Goal: Task Accomplishment & Management: Use online tool/utility

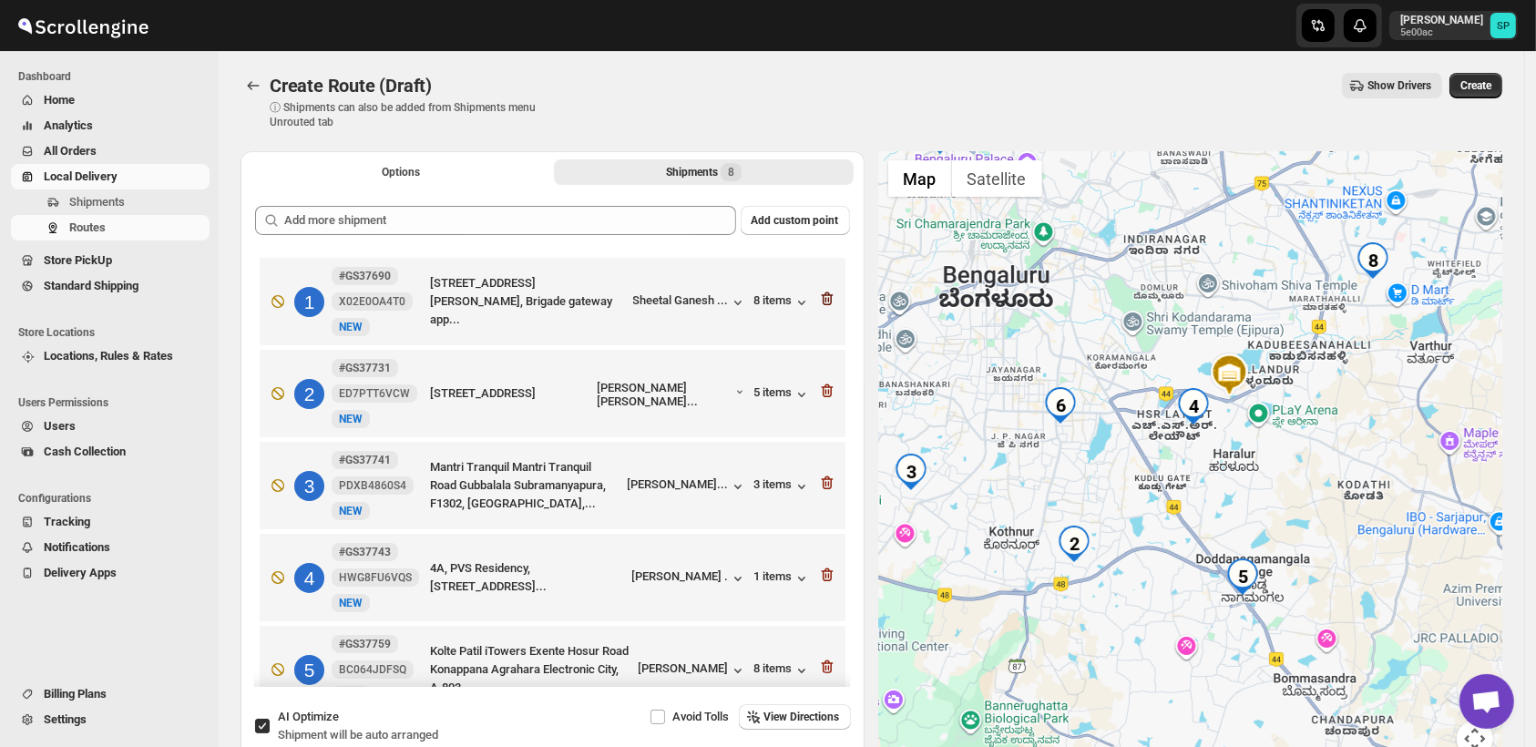
click at [823, 297] on icon "button" at bounding box center [827, 299] width 18 height 18
click at [823, 382] on icon "button" at bounding box center [827, 391] width 18 height 18
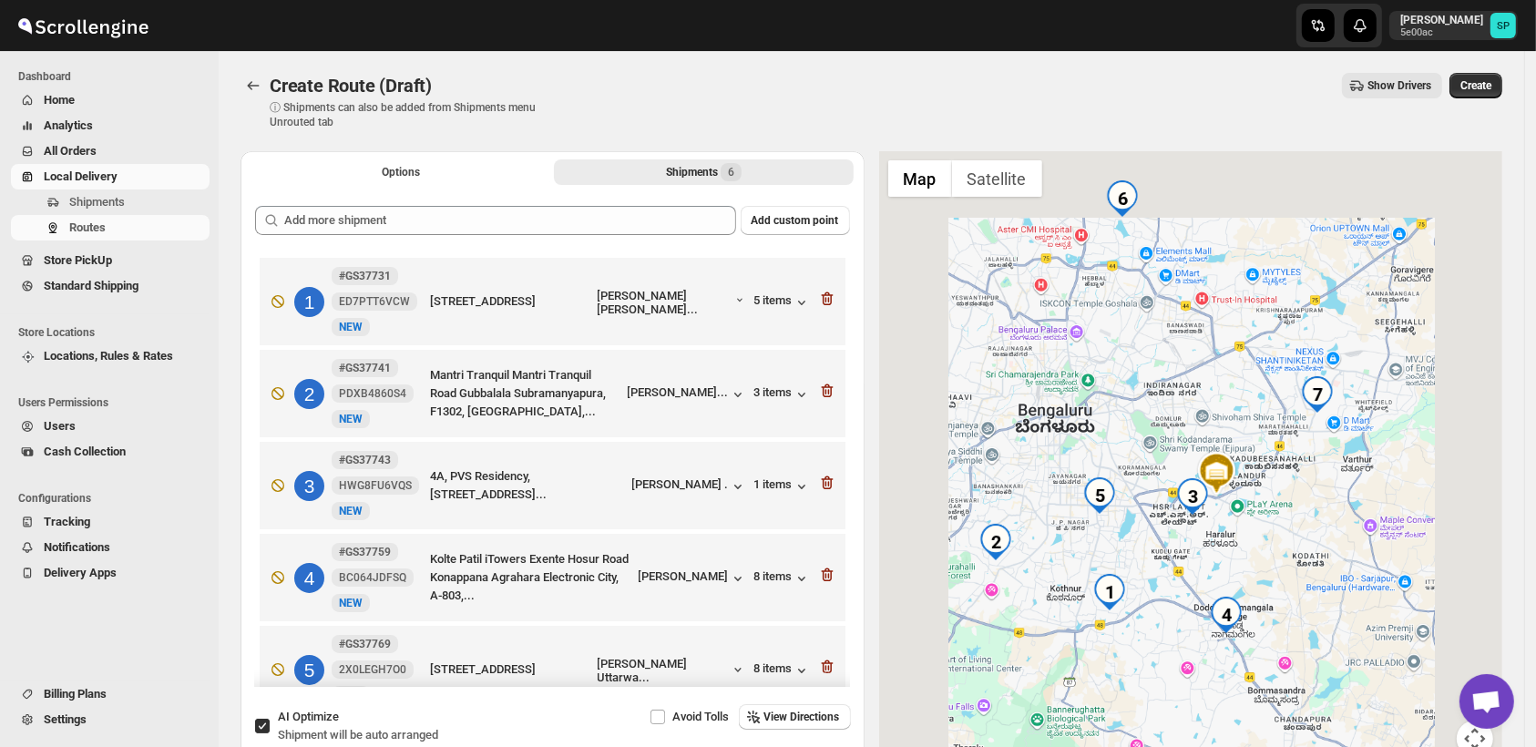
click at [823, 382] on icon "button" at bounding box center [827, 391] width 18 height 18
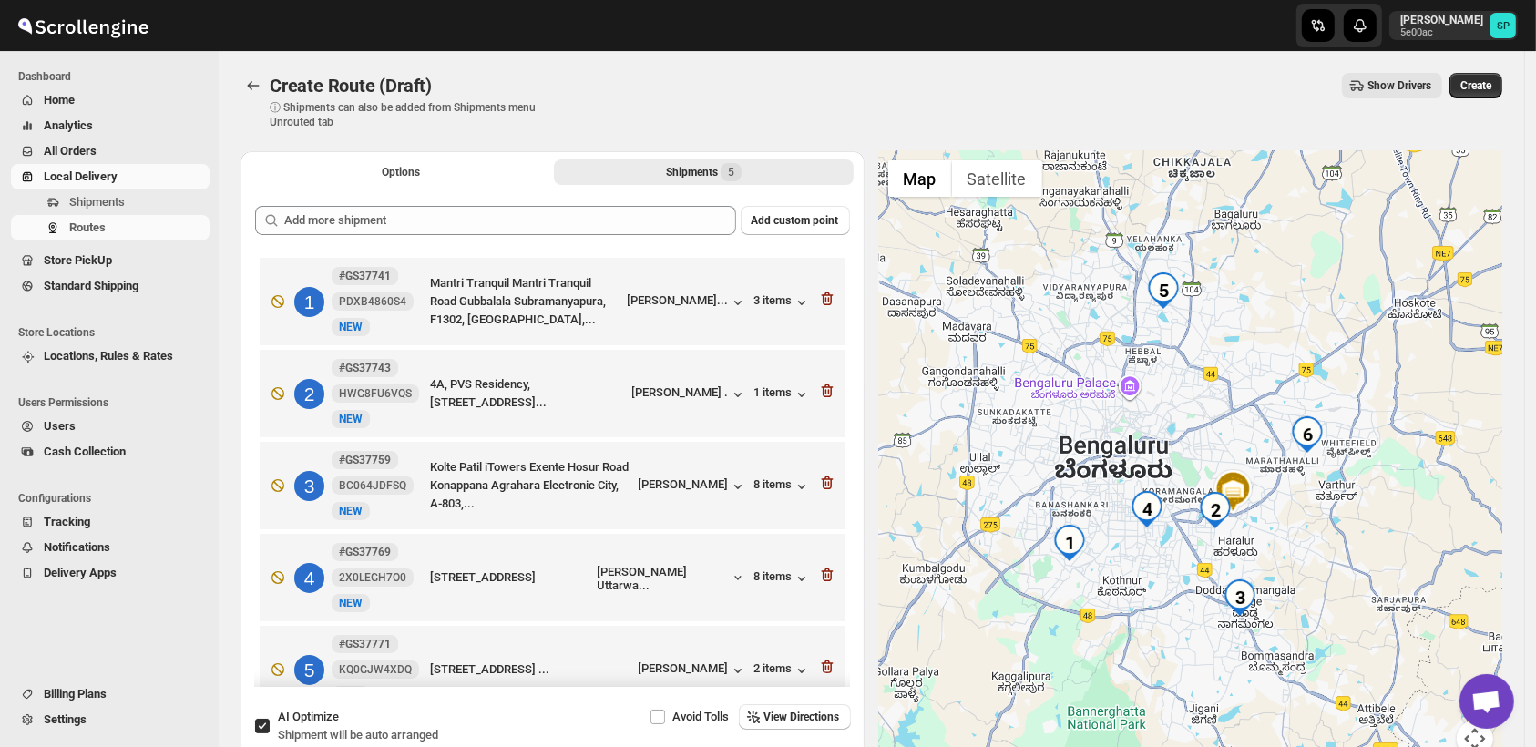
click at [823, 297] on icon "button" at bounding box center [827, 299] width 18 height 18
click at [823, 382] on icon "button" at bounding box center [827, 391] width 18 height 18
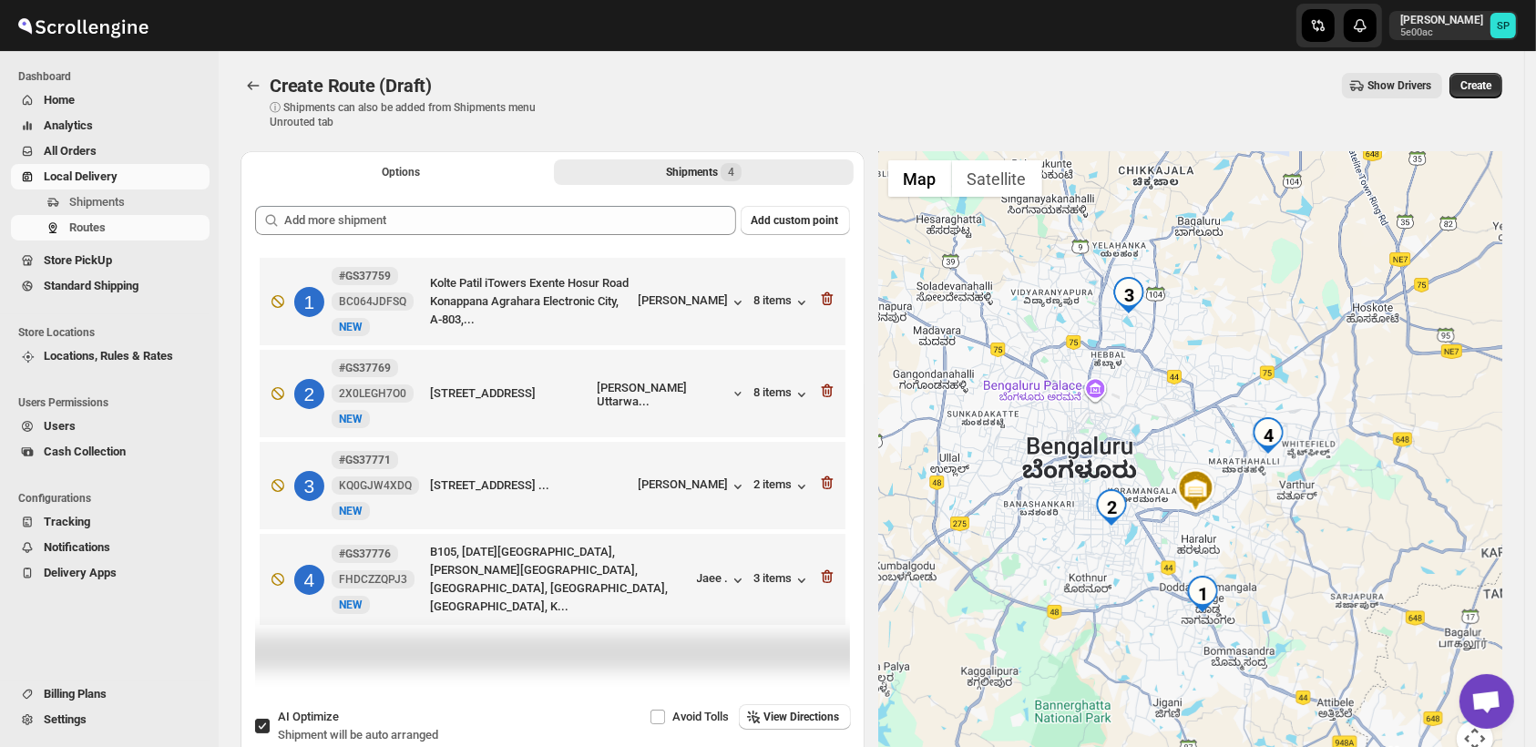
click at [823, 297] on icon "button" at bounding box center [827, 299] width 18 height 18
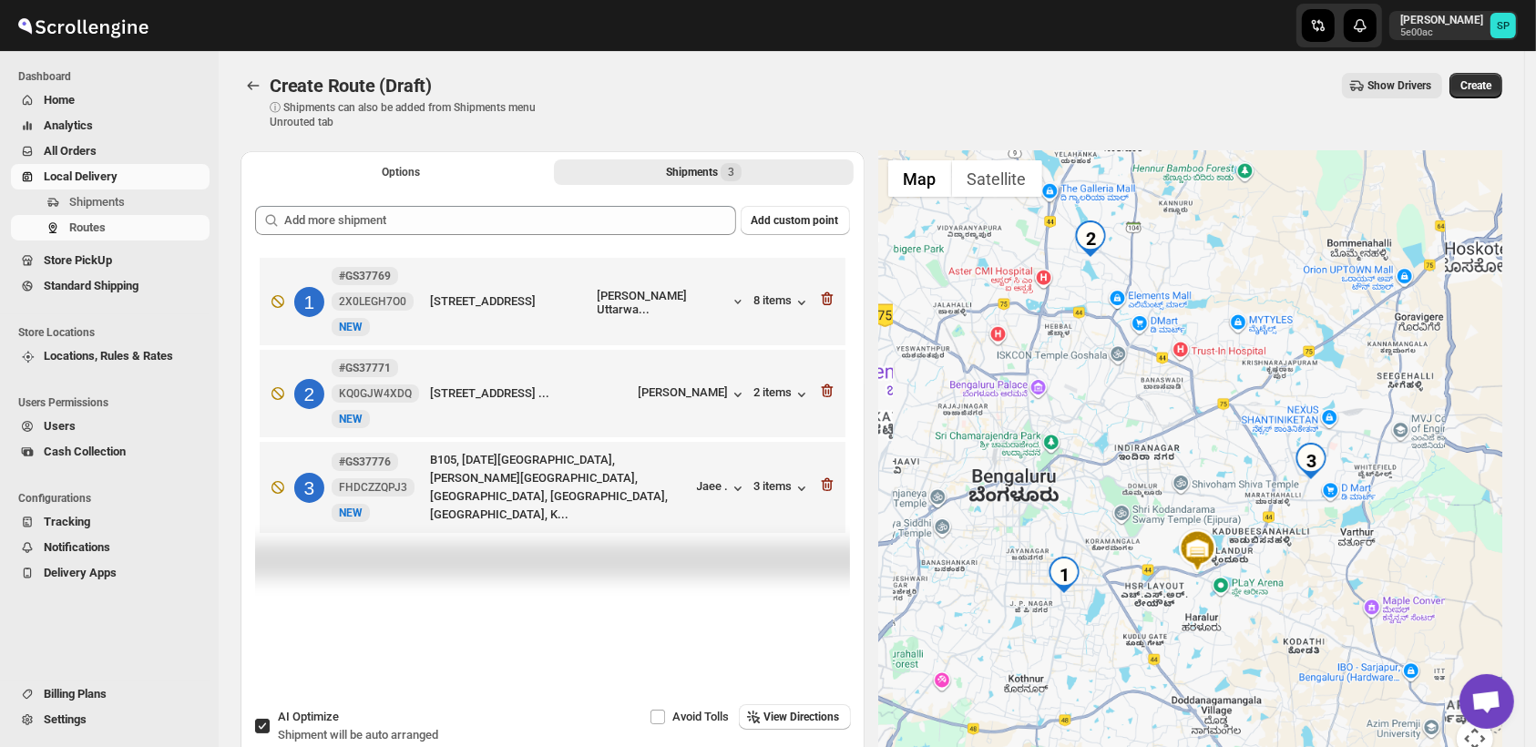
click at [823, 297] on icon "button" at bounding box center [827, 299] width 18 height 18
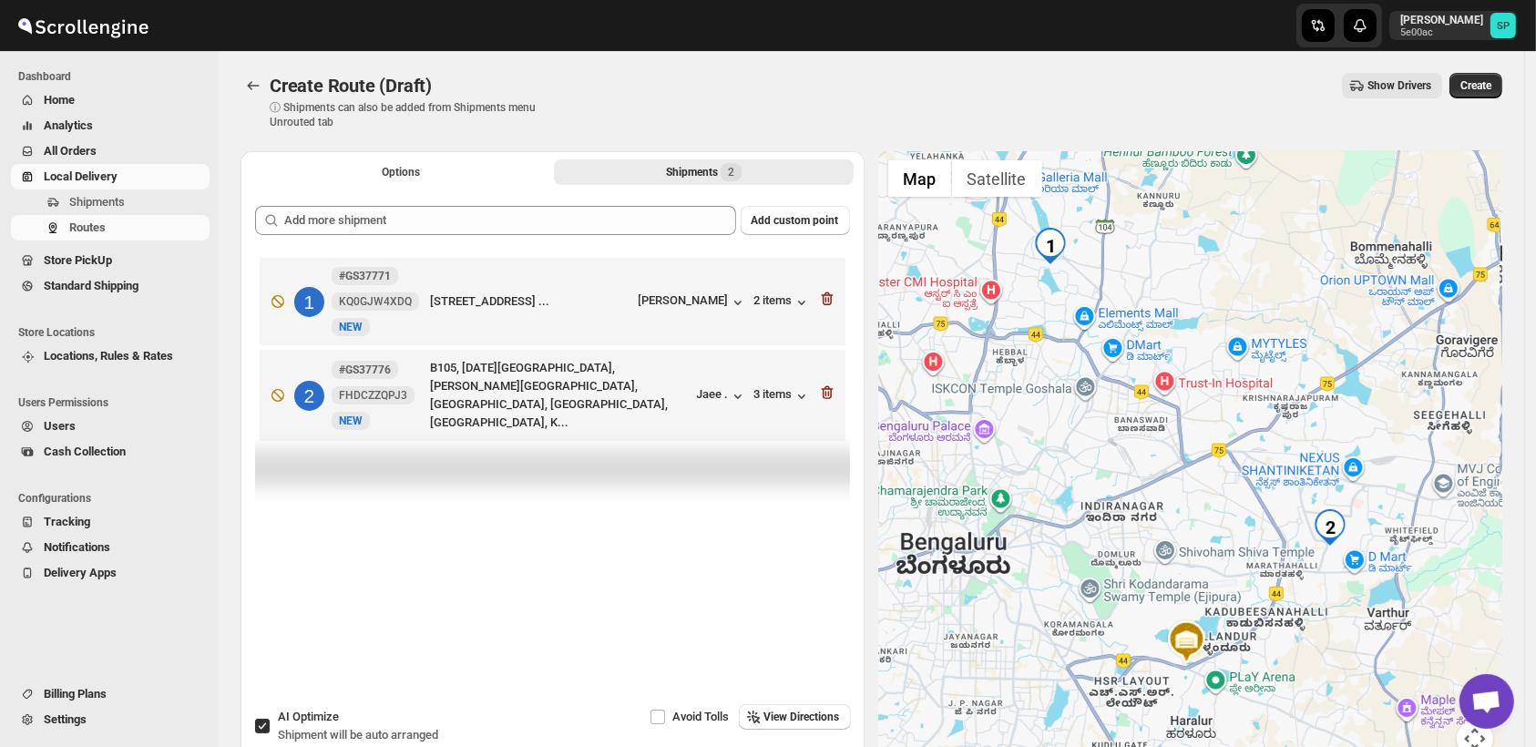
click at [823, 297] on icon "button" at bounding box center [827, 299] width 18 height 18
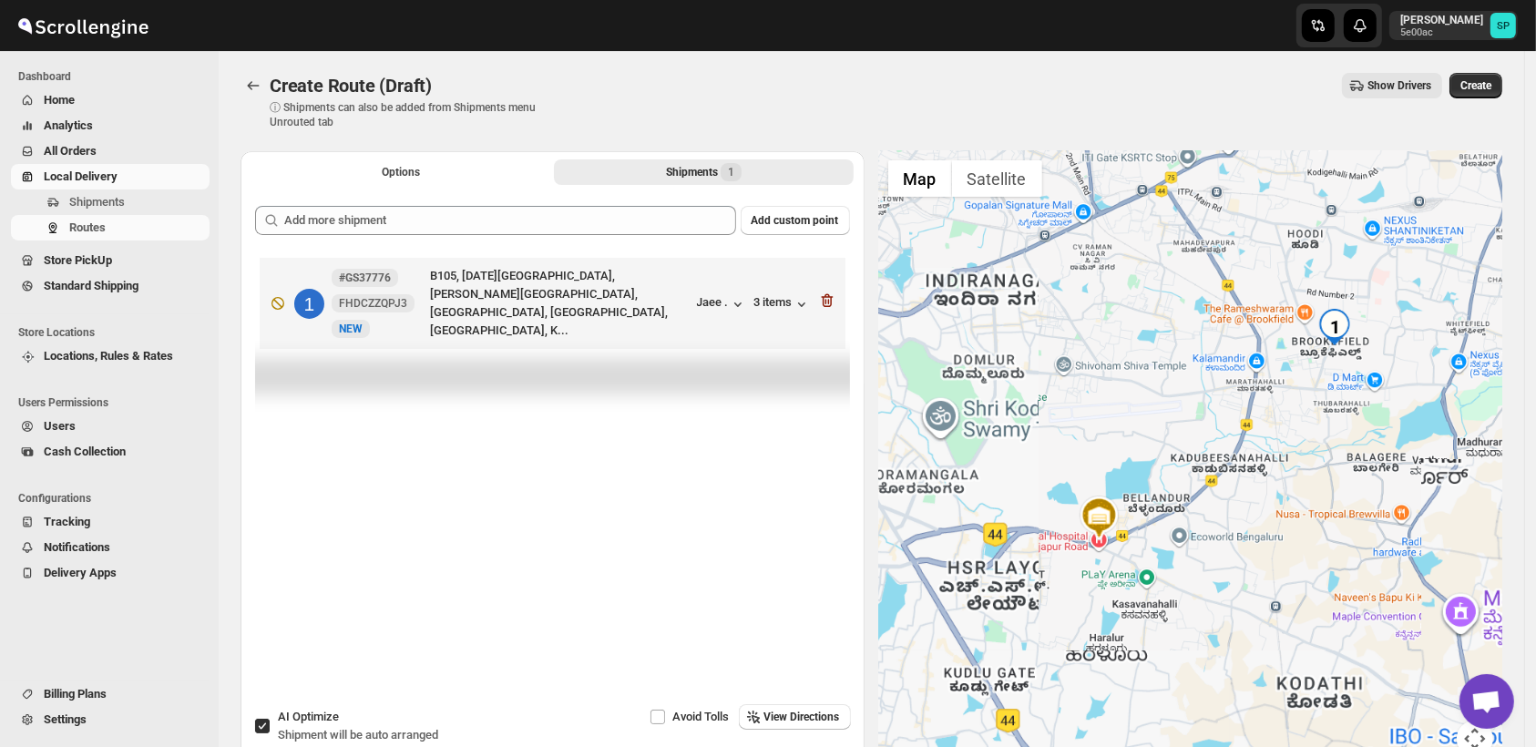
click at [823, 297] on icon "button" at bounding box center [827, 301] width 18 height 18
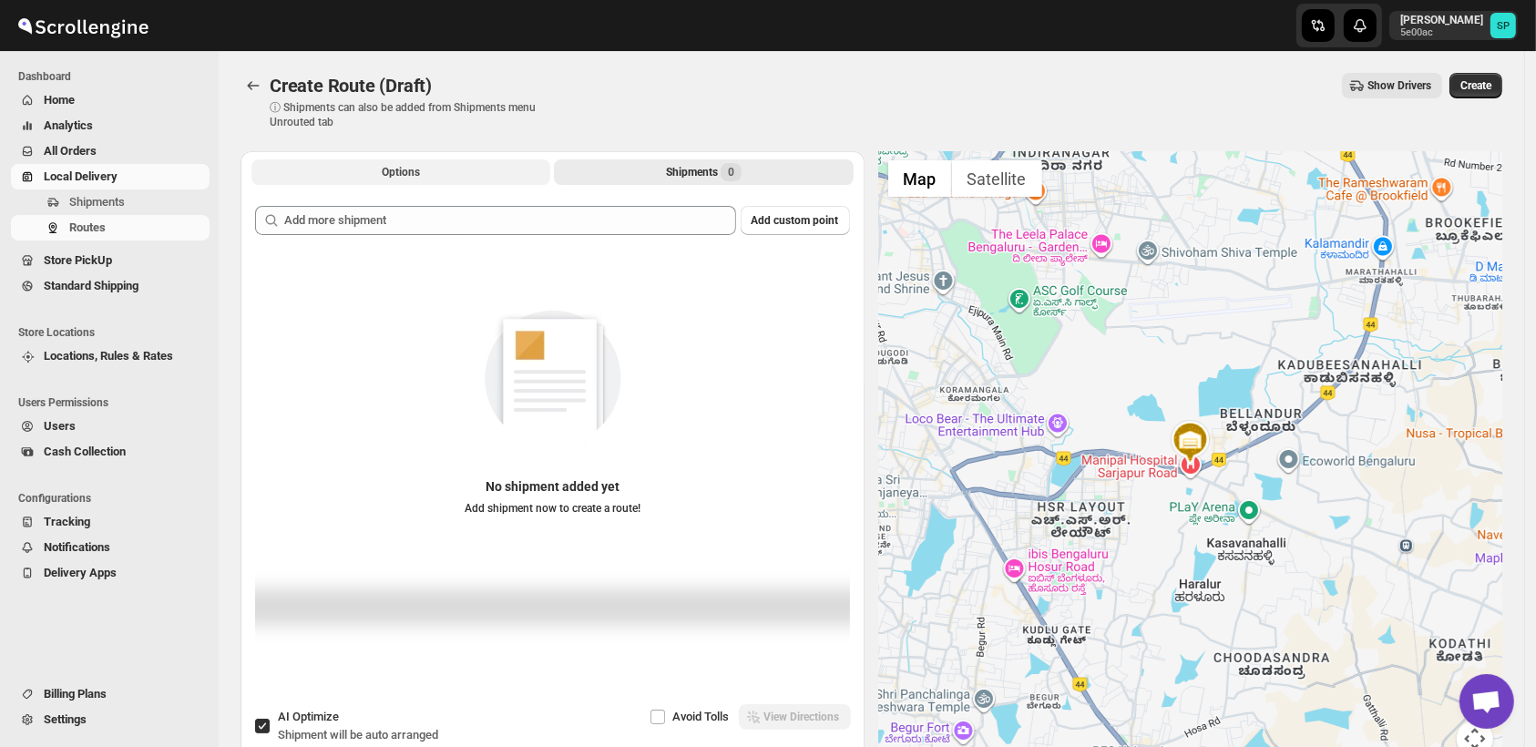
click at [328, 170] on button "Options" at bounding box center [400, 172] width 299 height 26
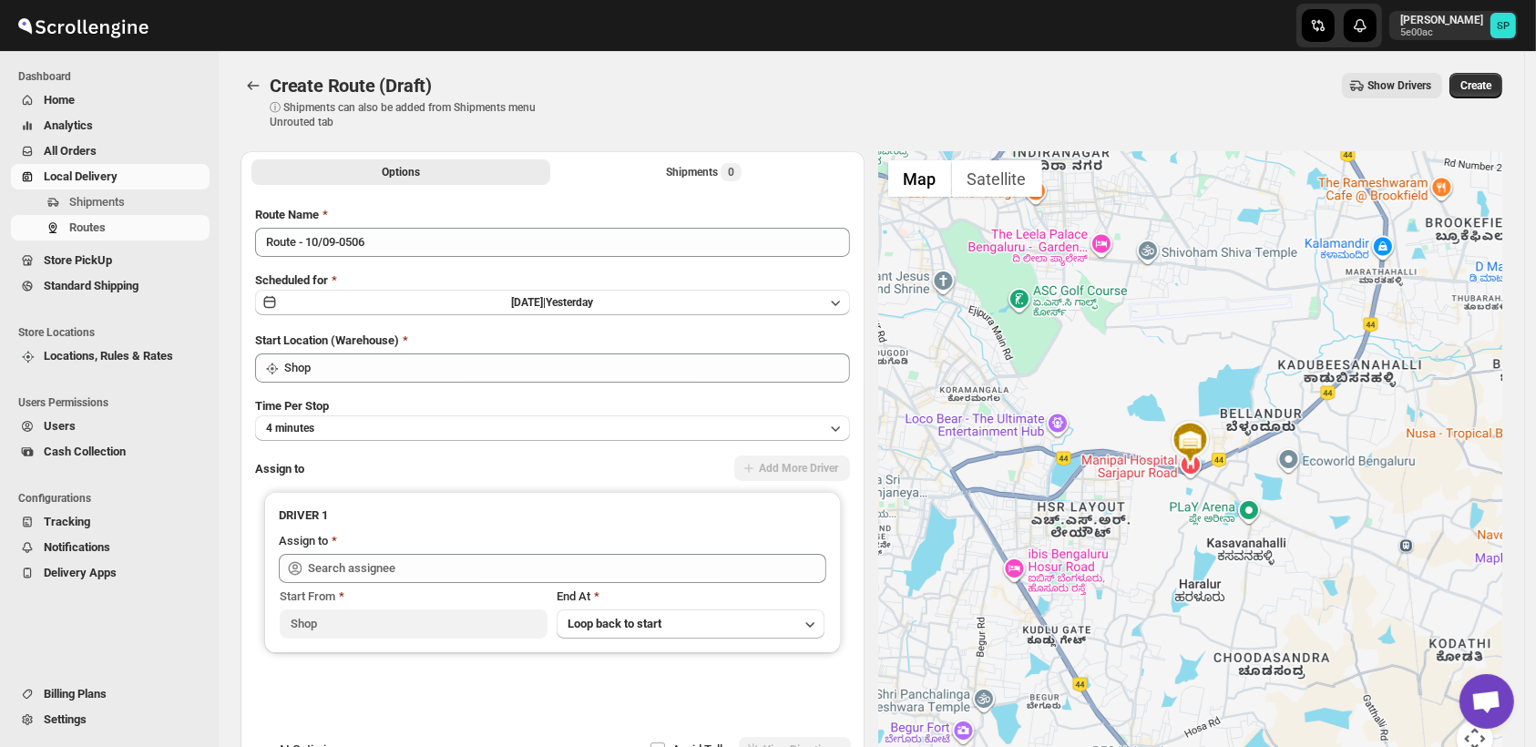
click at [235, 87] on div "Create Route (Draft). This page is ready Create Route (Draft) ⓘ Shipments can a…" at bounding box center [871, 422] width 1305 height 743
click at [245, 87] on icon "Routes" at bounding box center [253, 86] width 18 height 18
